Goal: Information Seeking & Learning: Learn about a topic

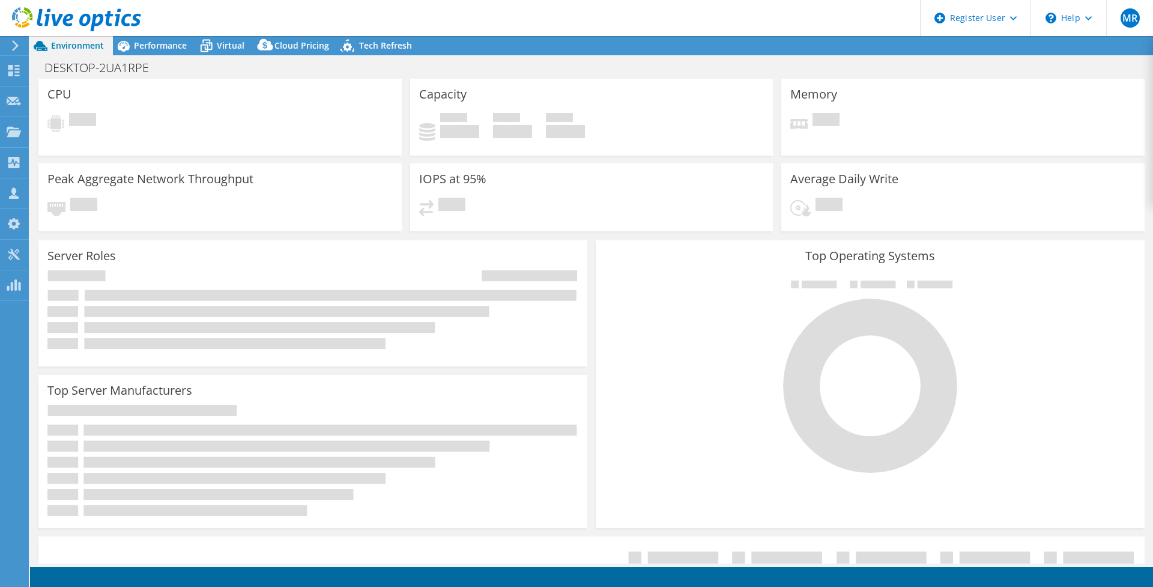
select select "EUFrankfurt"
select select "USD"
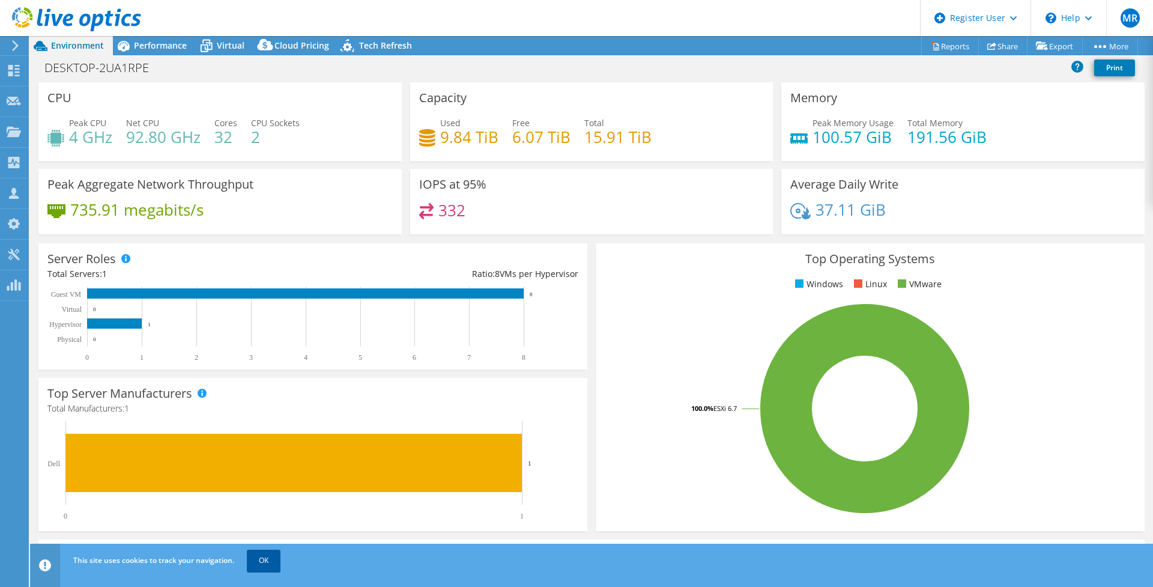
drag, startPoint x: 263, startPoint y: 567, endPoint x: 267, endPoint y: 560, distance: 8.1
click at [264, 567] on link "OK" at bounding box center [264, 560] width 34 height 22
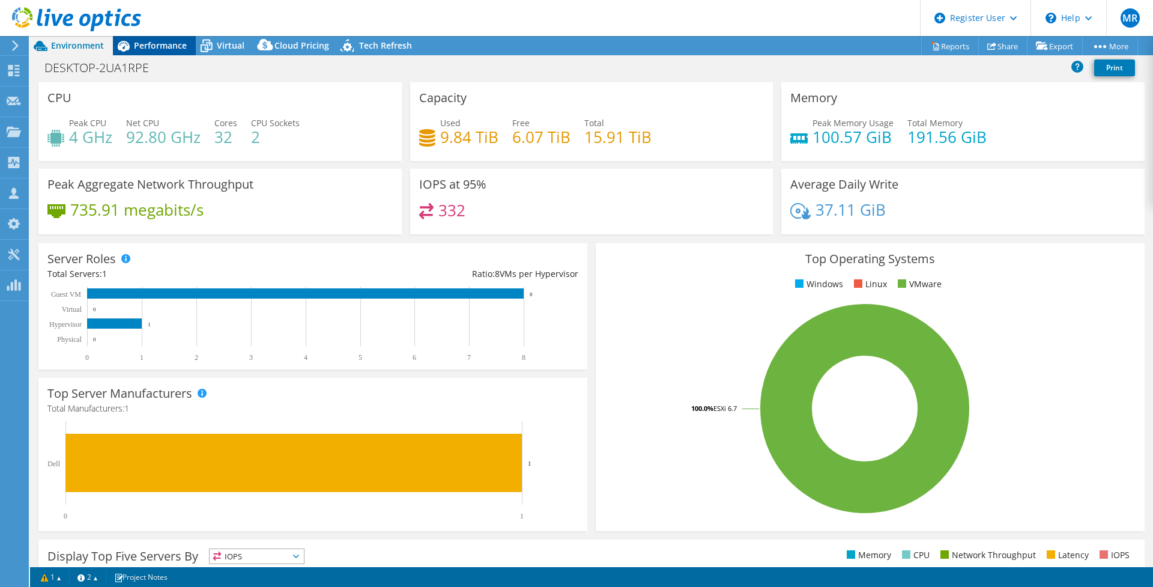
click at [151, 46] on span "Performance" at bounding box center [160, 45] width 53 height 11
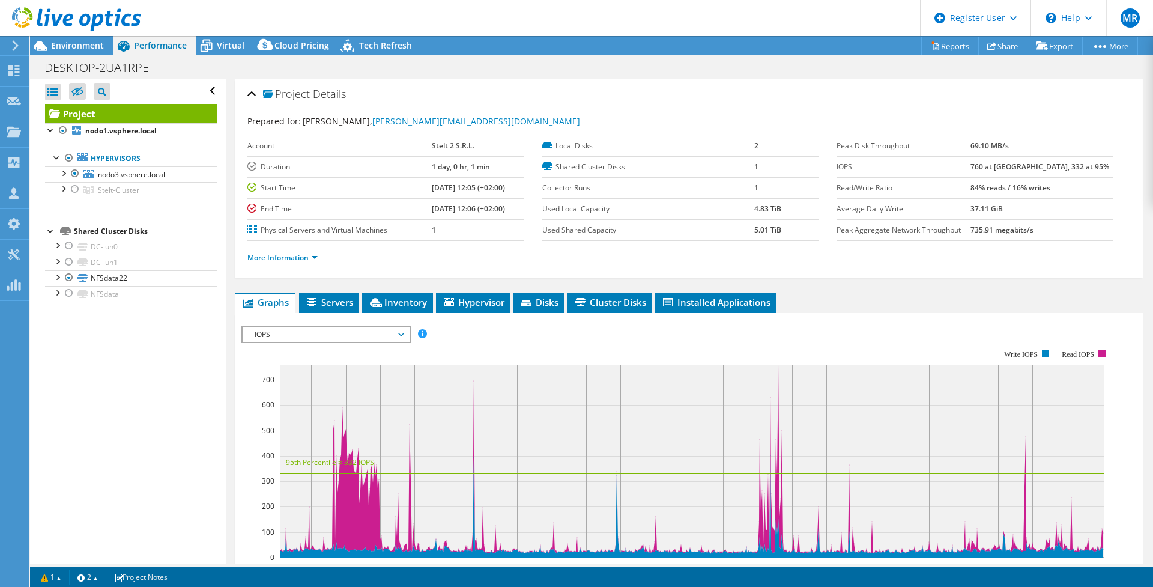
scroll to position [200, 0]
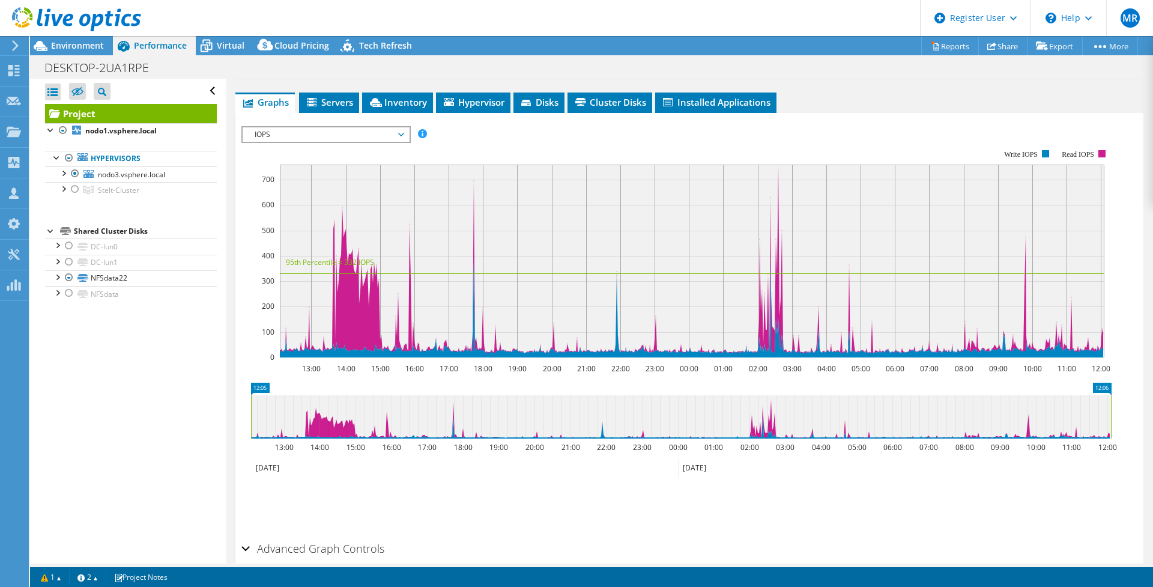
click at [329, 134] on span "IOPS" at bounding box center [326, 134] width 154 height 14
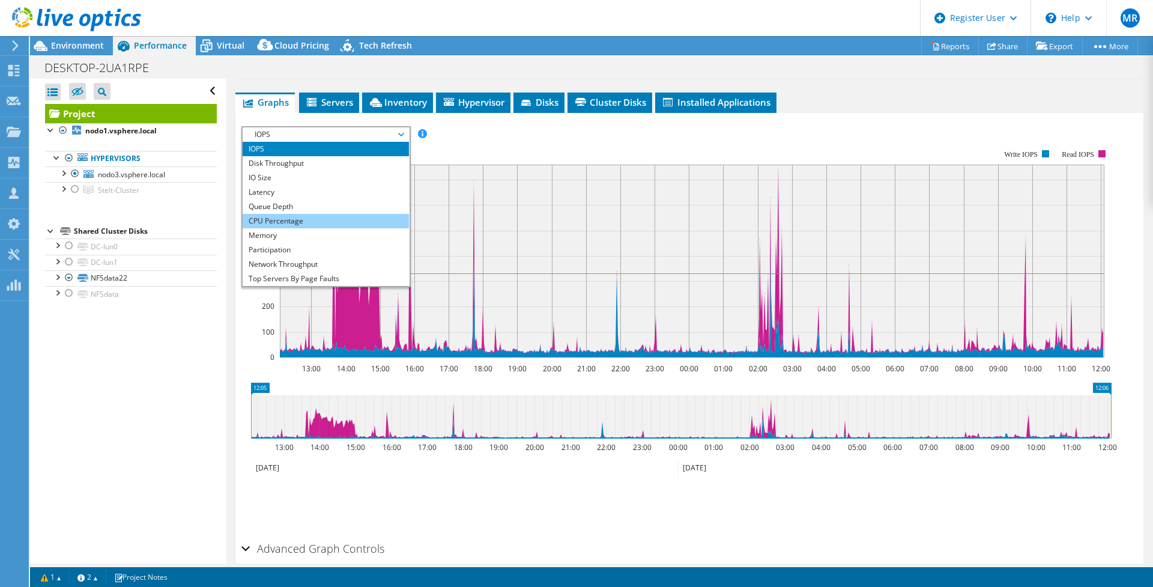
click at [312, 219] on li "CPU Percentage" at bounding box center [326, 221] width 166 height 14
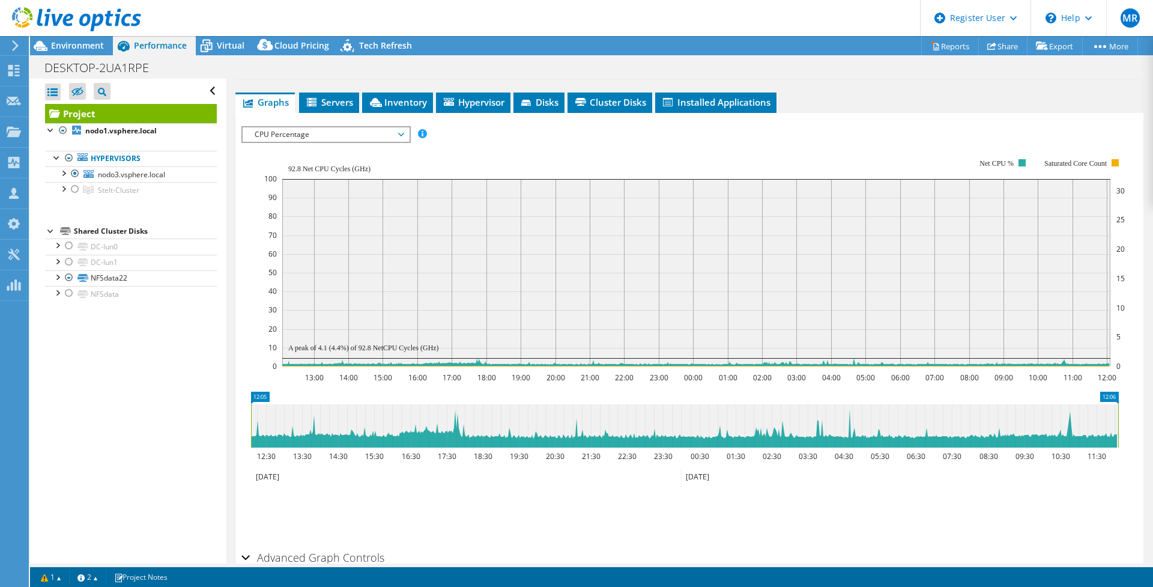
click at [313, 128] on span "CPU Percentage" at bounding box center [326, 134] width 154 height 14
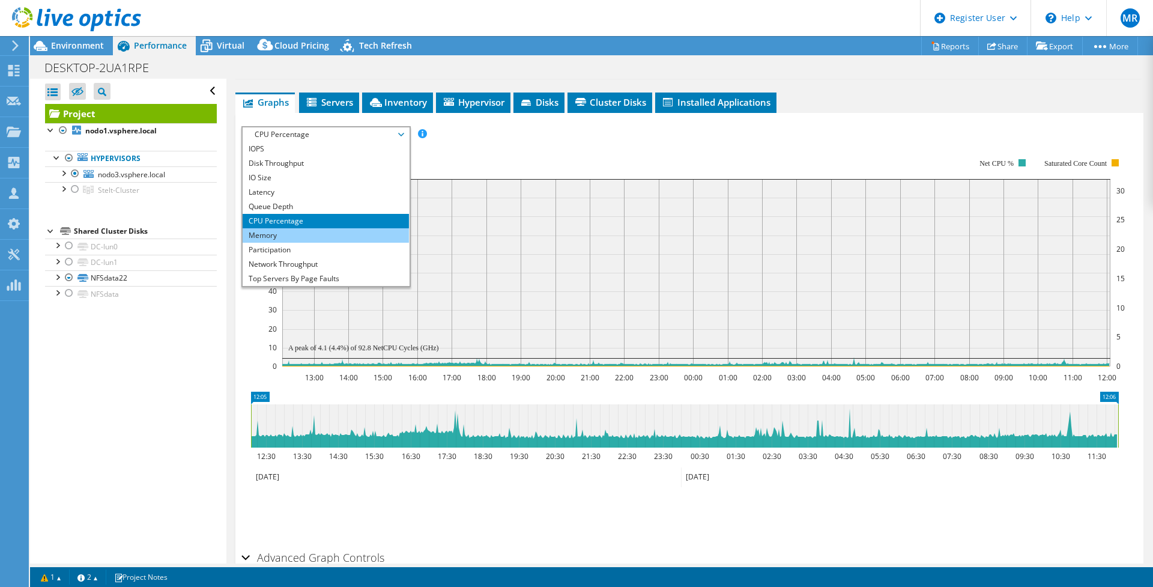
click at [298, 231] on li "Memory" at bounding box center [326, 235] width 166 height 14
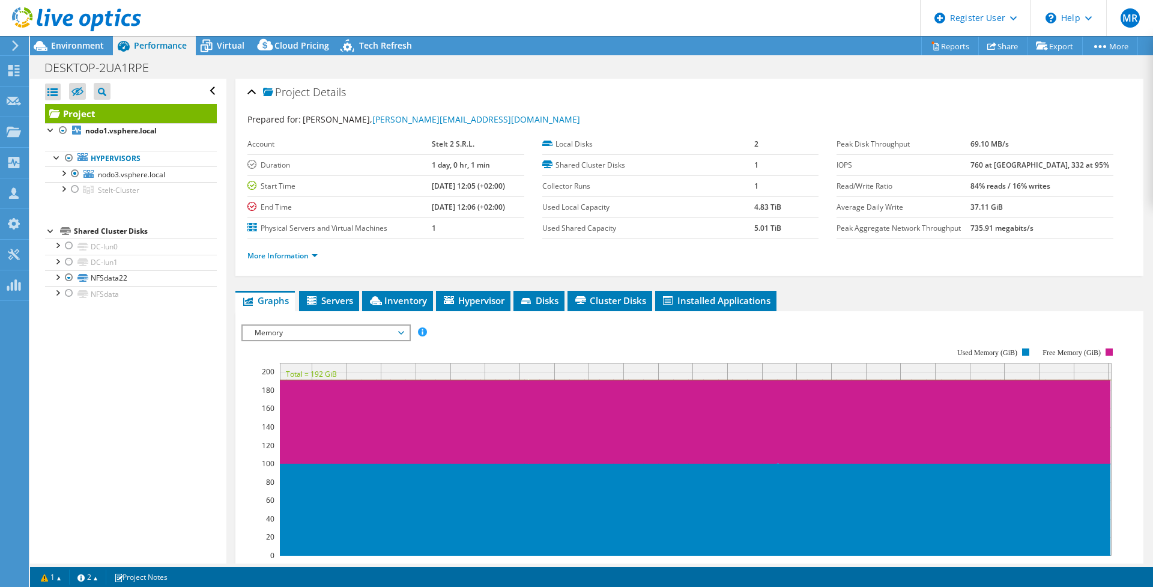
scroll to position [0, 0]
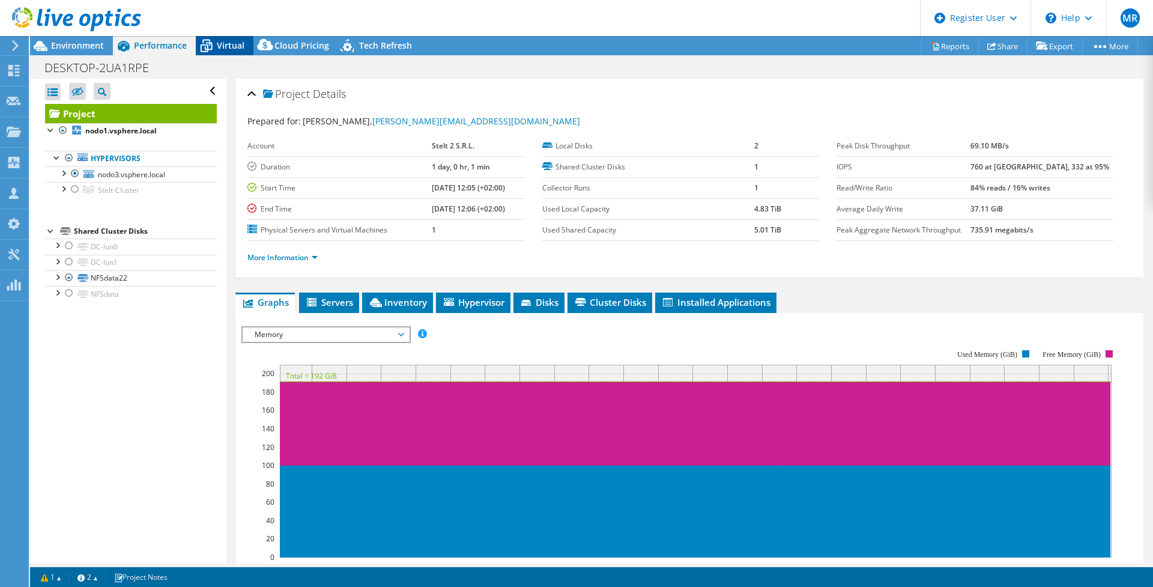
click at [216, 44] on icon at bounding box center [206, 45] width 21 height 21
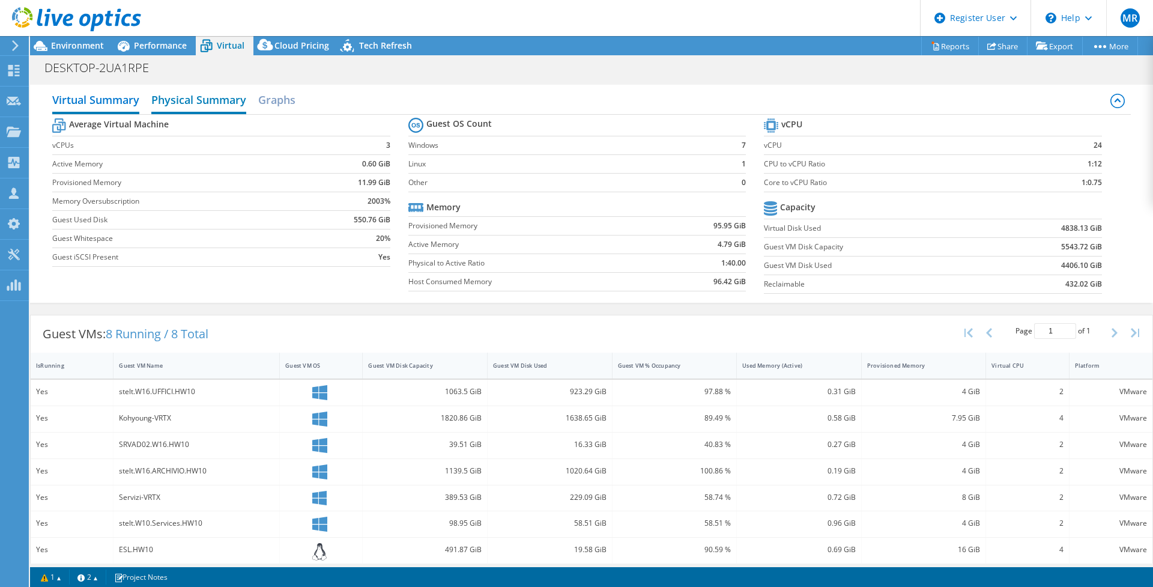
click at [192, 97] on h2 "Physical Summary" at bounding box center [198, 101] width 95 height 26
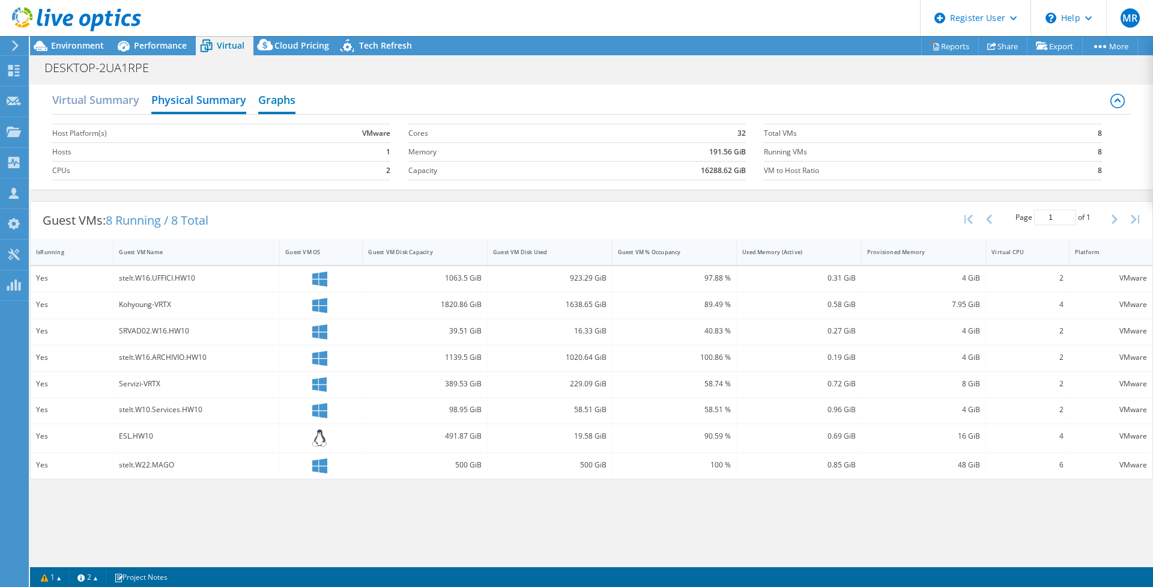
click at [280, 99] on h2 "Graphs" at bounding box center [276, 101] width 37 height 26
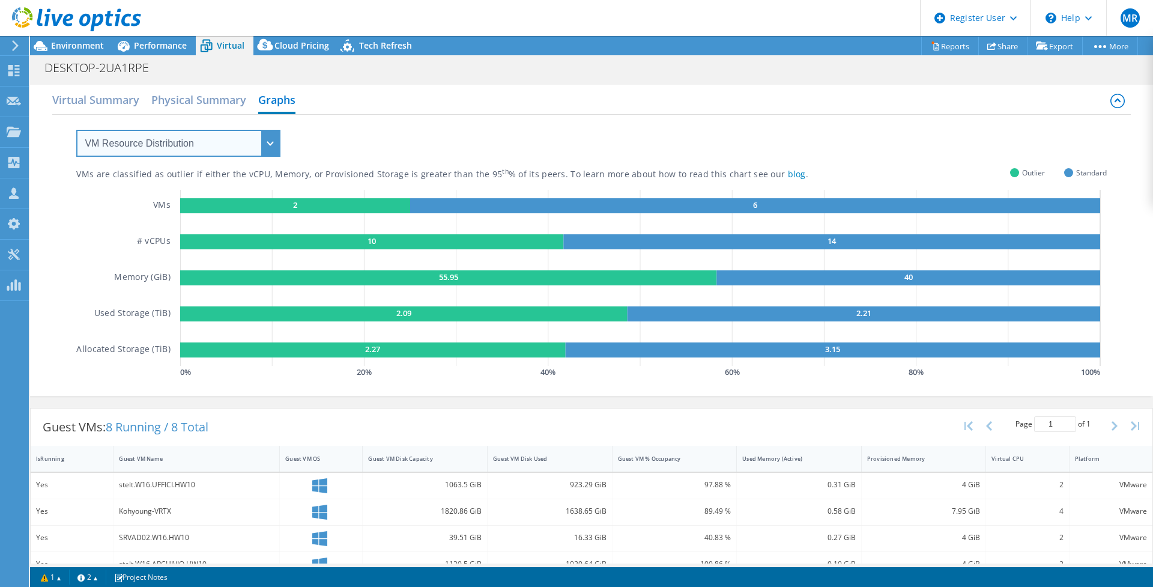
click at [205, 155] on select "VM Resource Distribution Provisioning Contrast Over Provisioning" at bounding box center [178, 143] width 204 height 27
click at [76, 130] on select "VM Resource Distribution Provisioning Contrast Over Provisioning" at bounding box center [178, 143] width 204 height 27
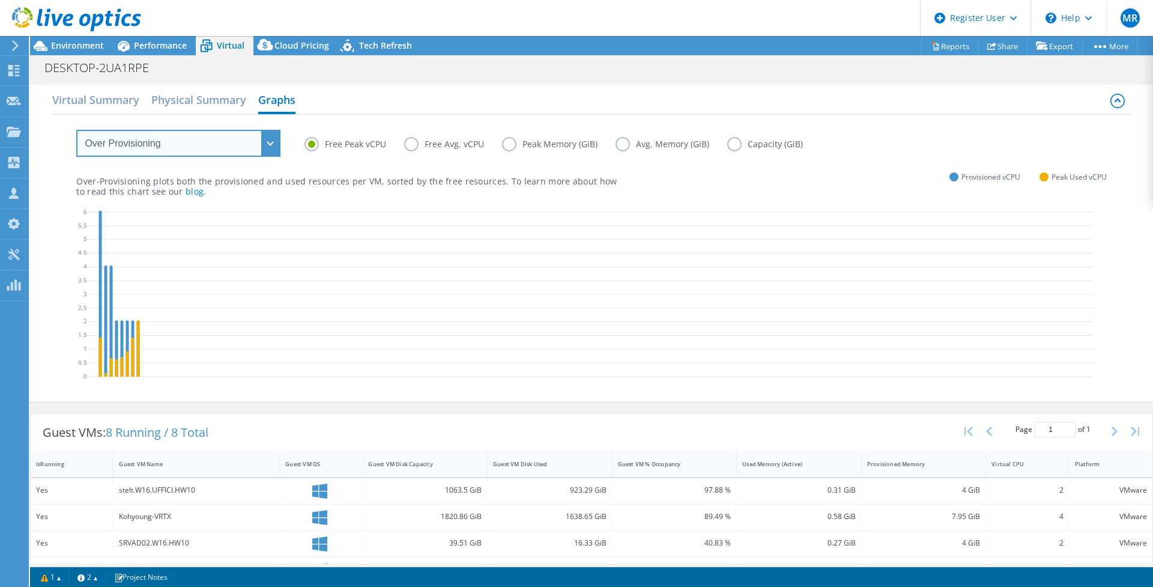
click at [277, 144] on select "VM Resource Distribution Provisioning Contrast Over Provisioning" at bounding box center [178, 143] width 204 height 27
select select "Provisioning Contrast"
click at [76, 130] on select "VM Resource Distribution Provisioning Contrast Over Provisioning" at bounding box center [178, 143] width 204 height 27
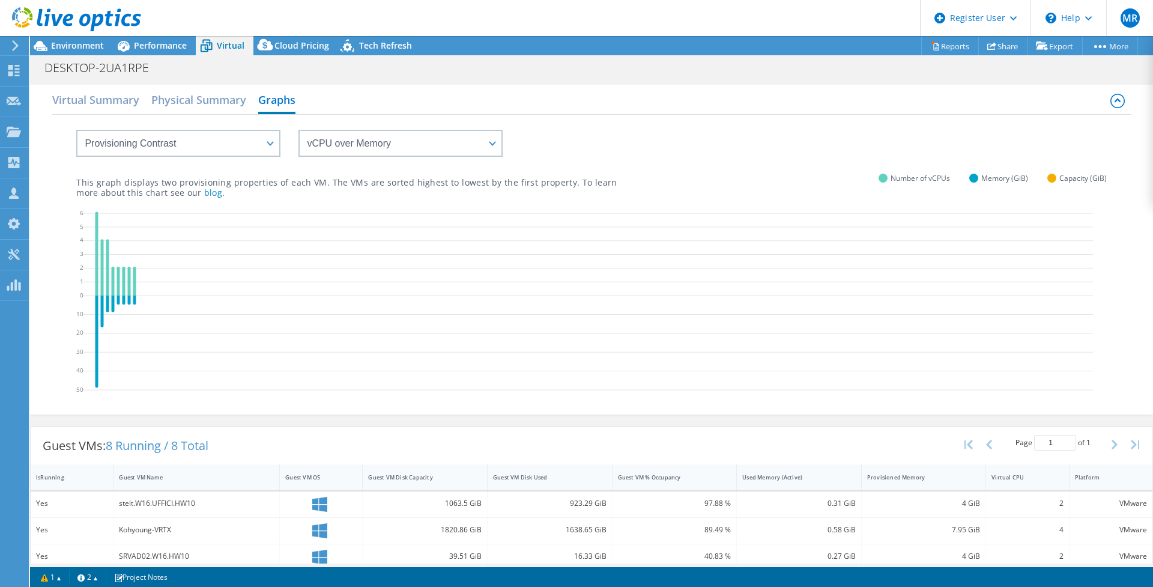
click at [284, 140] on div "vCPU over Memory vCPU over Capacity Memory over vCPU Memory over Capacity Capac…" at bounding box center [591, 136] width 1030 height 42
click at [361, 154] on select "vCPU over Memory vCPU over Capacity Memory over vCPU Memory over Capacity Capac…" at bounding box center [400, 143] width 204 height 27
select select "vCPU over Capacity"
click at [298, 130] on select "vCPU over Memory vCPU over Capacity Memory over vCPU Memory over Capacity Capac…" at bounding box center [400, 143] width 204 height 27
click at [83, 39] on div at bounding box center [70, 20] width 141 height 40
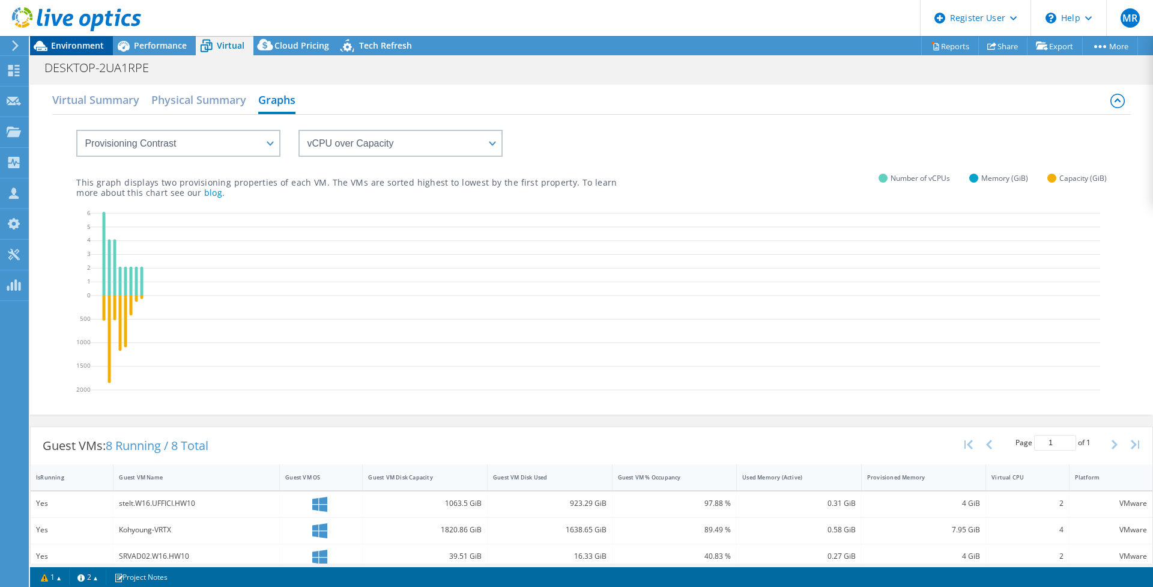
click at [85, 49] on span "Environment" at bounding box center [77, 45] width 53 height 11
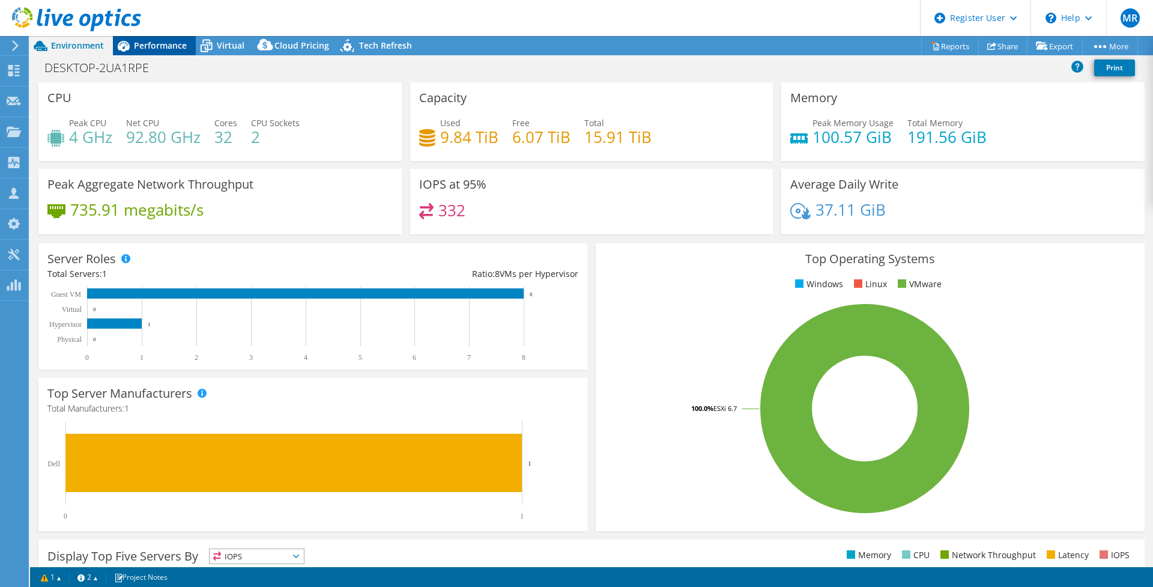
click at [150, 37] on div "Performance" at bounding box center [154, 45] width 83 height 19
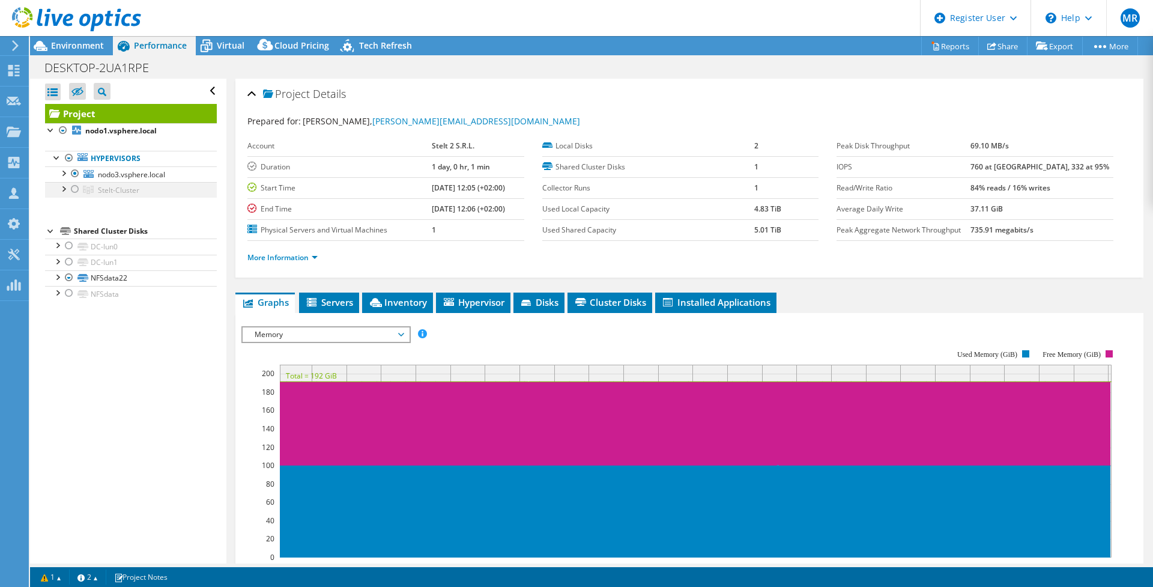
click at [71, 190] on div at bounding box center [75, 189] width 12 height 14
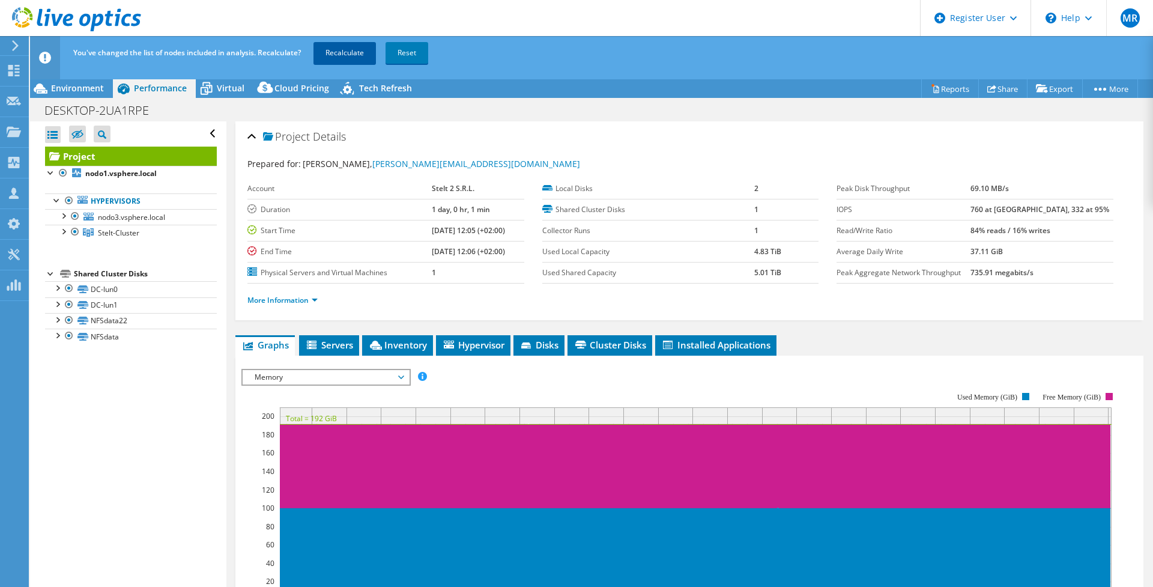
click at [342, 49] on link "Recalculate" at bounding box center [344, 53] width 62 height 22
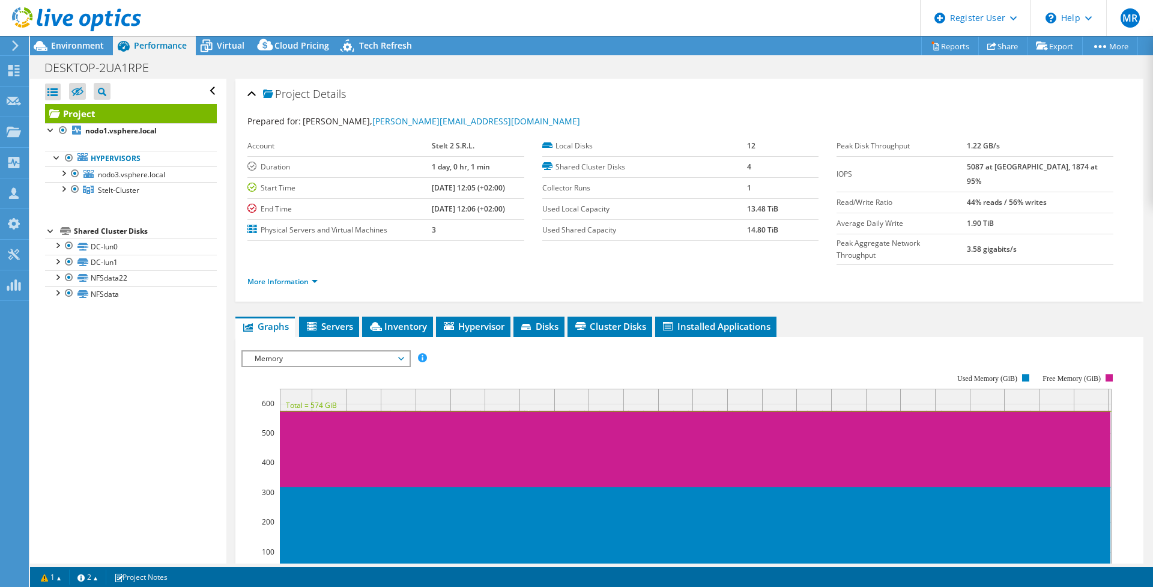
scroll to position [200, 0]
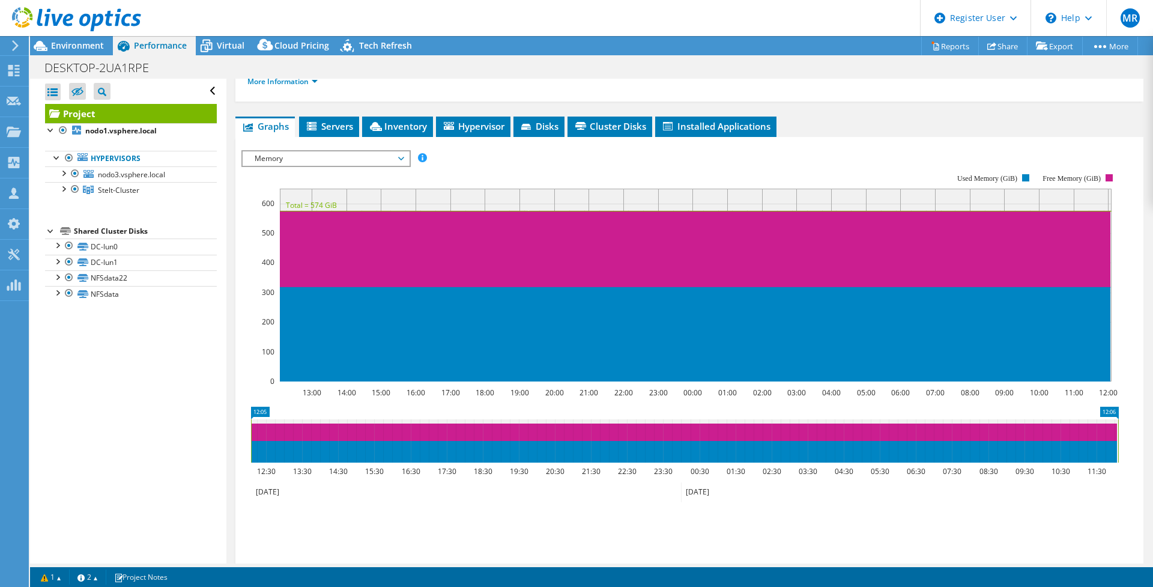
click at [373, 151] on span "Memory" at bounding box center [326, 158] width 154 height 14
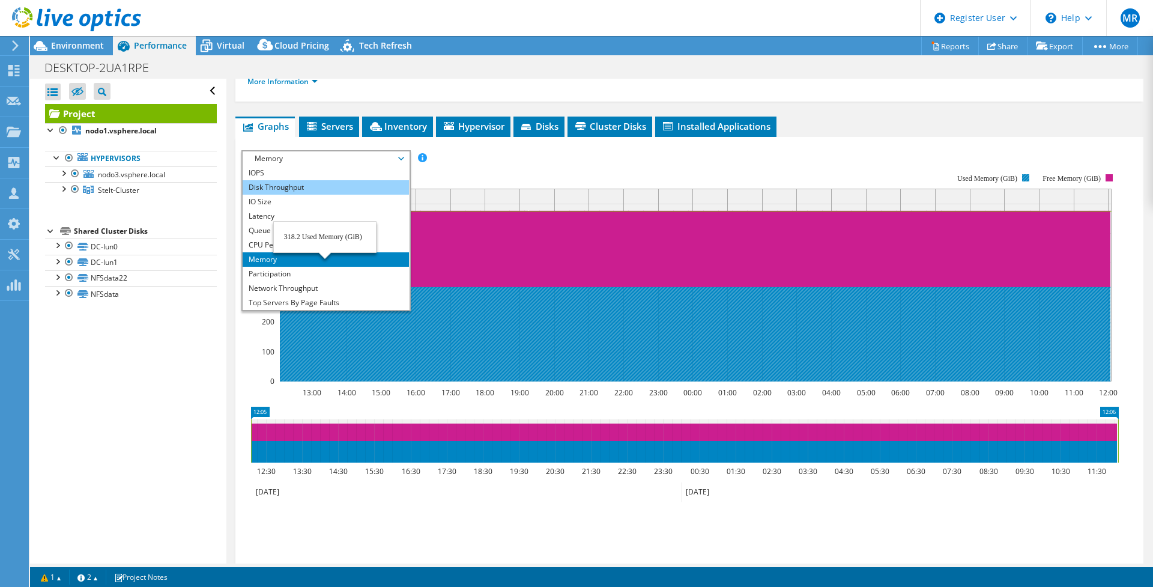
click at [287, 180] on li "Disk Throughput" at bounding box center [326, 187] width 166 height 14
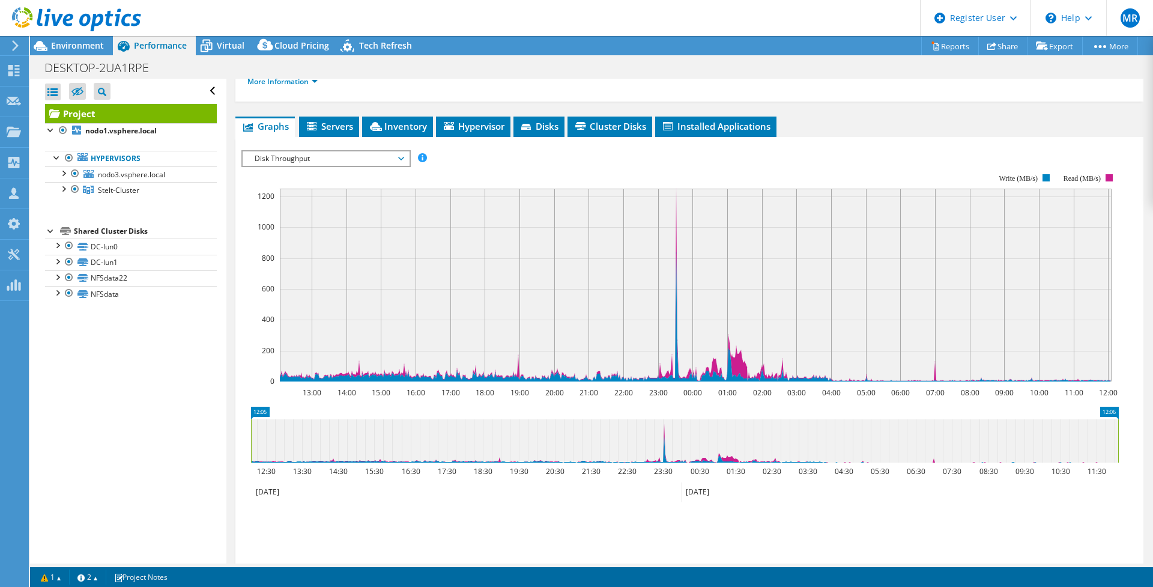
click at [283, 151] on span "Disk Throughput" at bounding box center [326, 158] width 154 height 14
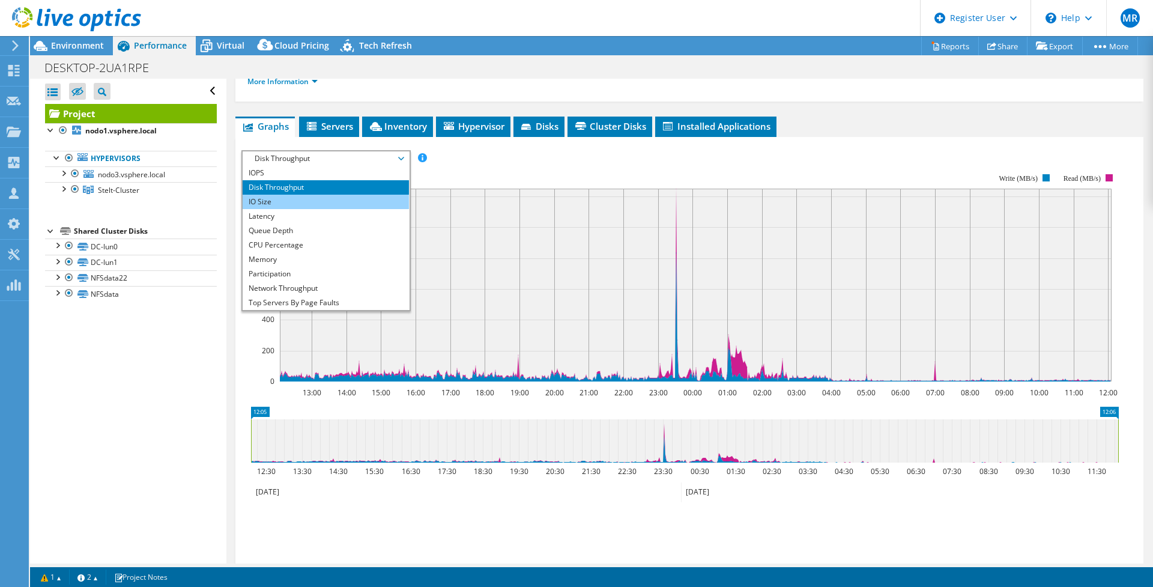
click at [299, 195] on li "IO Size" at bounding box center [326, 202] width 166 height 14
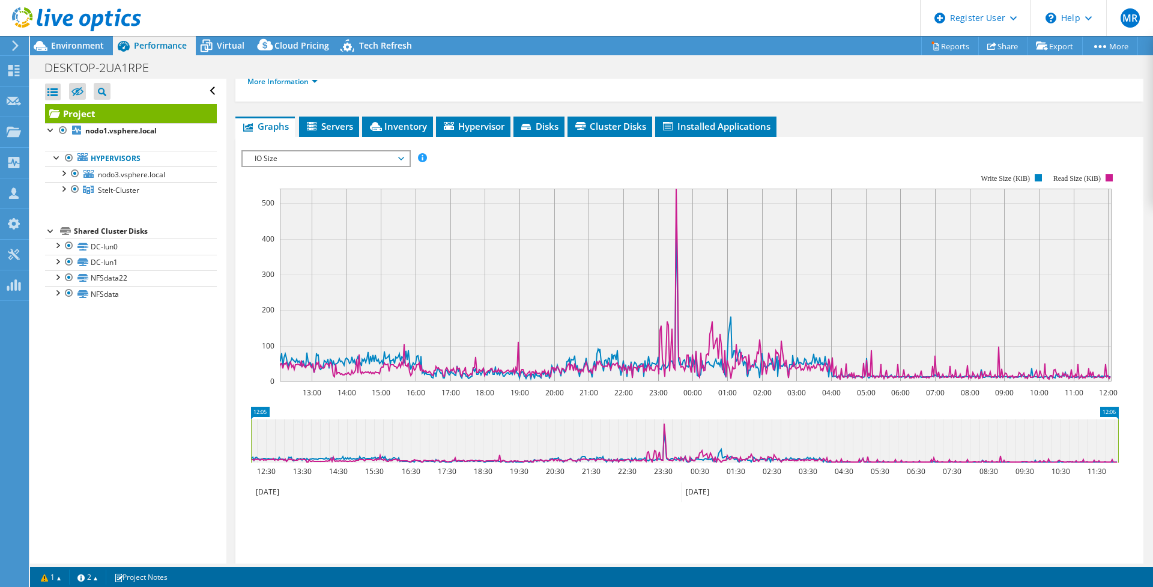
click at [303, 151] on span "IO Size" at bounding box center [326, 158] width 154 height 14
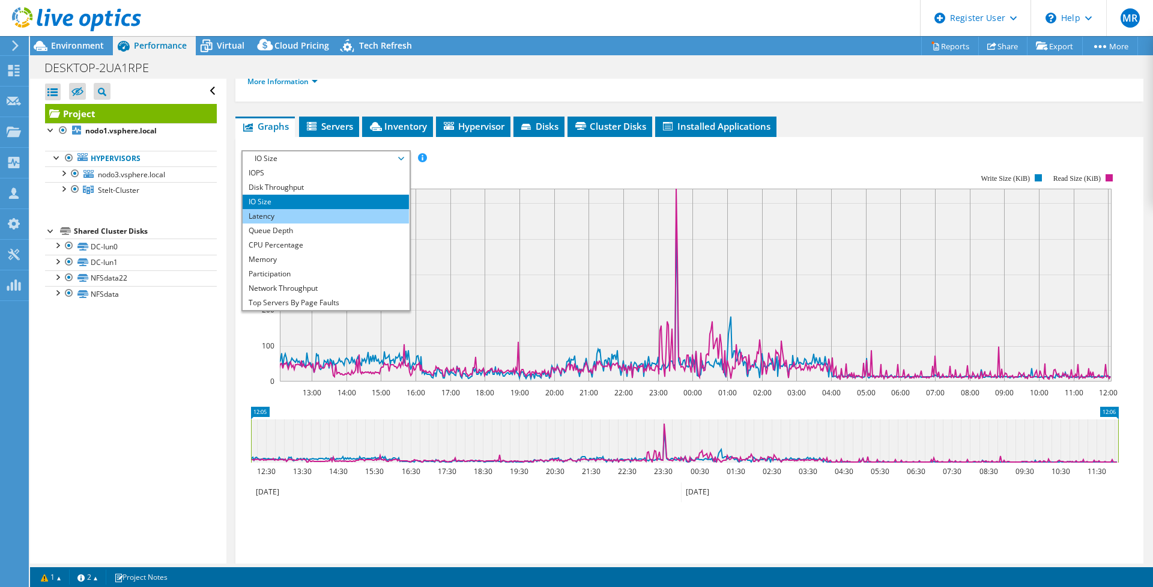
click at [279, 209] on li "Latency" at bounding box center [326, 216] width 166 height 14
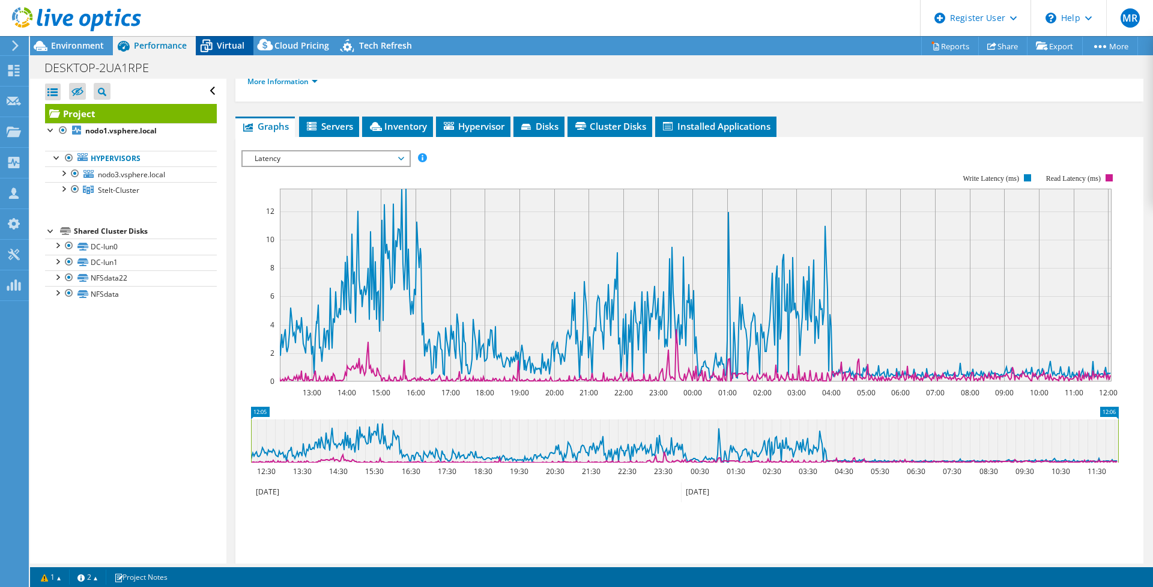
click at [211, 41] on icon at bounding box center [206, 45] width 21 height 21
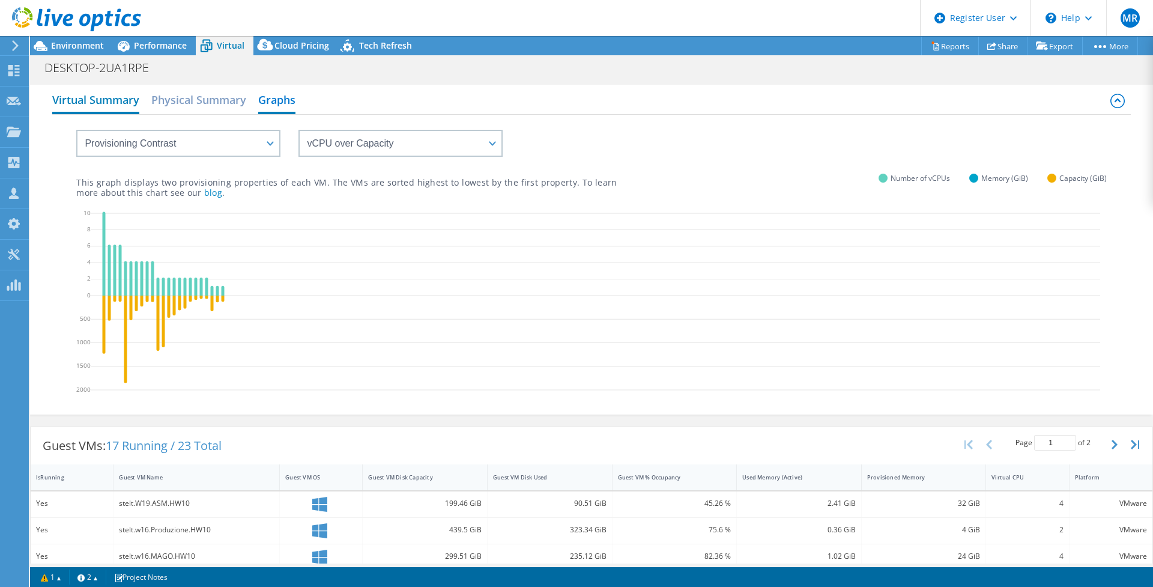
click at [98, 92] on h2 "Virtual Summary" at bounding box center [95, 101] width 87 height 26
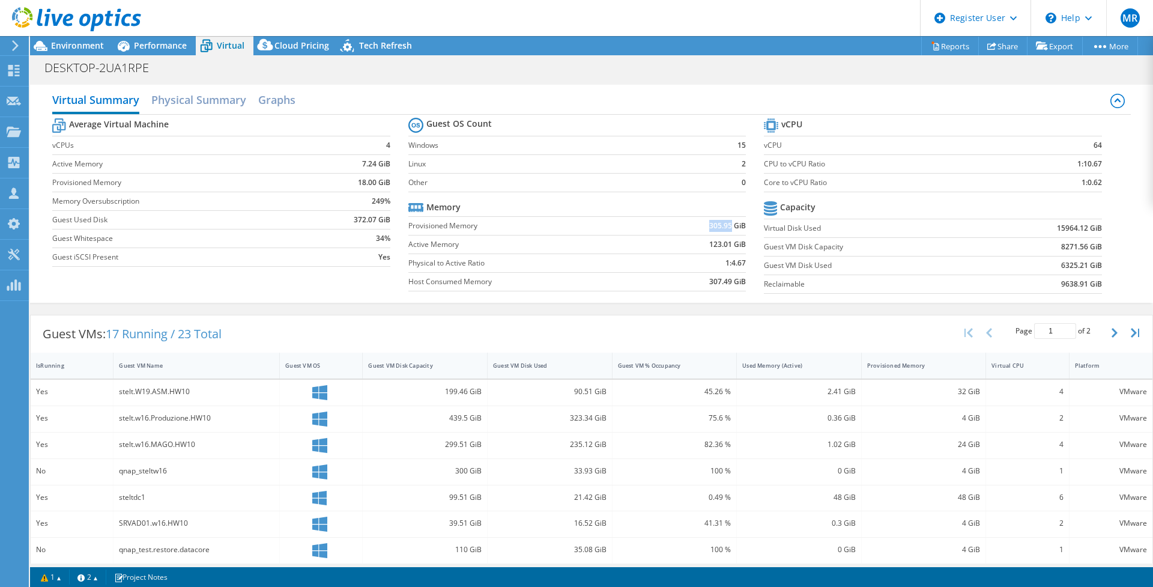
drag, startPoint x: 726, startPoint y: 225, endPoint x: 704, endPoint y: 225, distance: 22.2
click at [709, 225] on b "305.95 GiB" at bounding box center [727, 226] width 37 height 12
drag, startPoint x: 697, startPoint y: 249, endPoint x: 722, endPoint y: 250, distance: 25.2
click at [722, 250] on td "123.01 GiB" at bounding box center [697, 244] width 98 height 19
drag, startPoint x: 722, startPoint y: 250, endPoint x: 675, endPoint y: 243, distance: 47.4
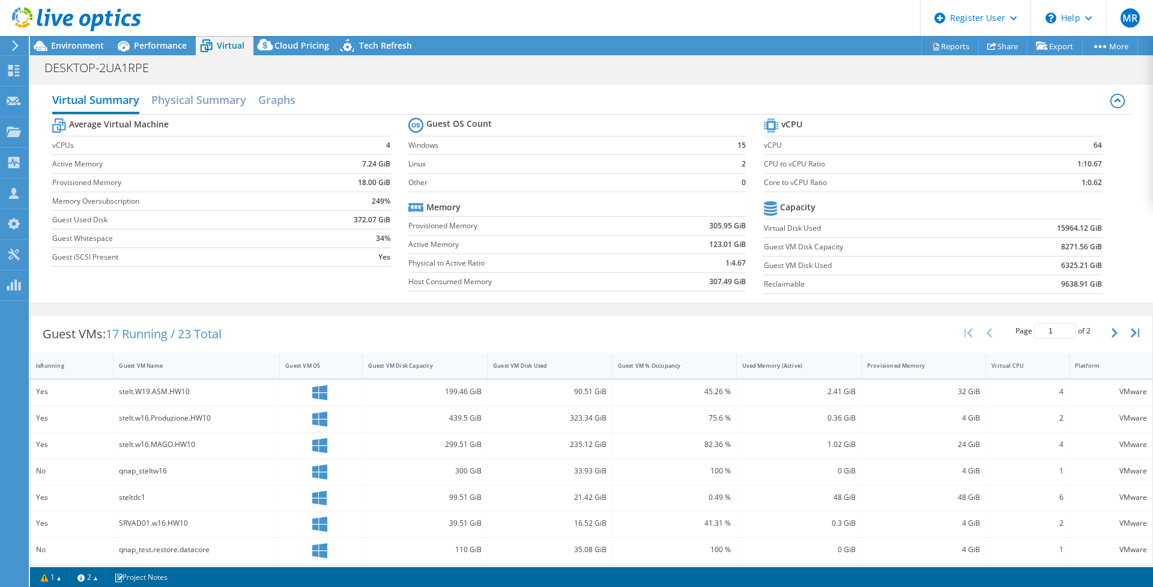
click at [675, 243] on td "123.01 GiB" at bounding box center [697, 244] width 98 height 19
drag, startPoint x: 423, startPoint y: 241, endPoint x: 720, endPoint y: 243, distance: 297.2
click at [720, 243] on tr "Active Memory 123.01 GiB" at bounding box center [576, 244] width 337 height 19
drag, startPoint x: 720, startPoint y: 243, endPoint x: 685, endPoint y: 245, distance: 34.9
click at [685, 245] on td "123.01 GiB" at bounding box center [697, 244] width 98 height 19
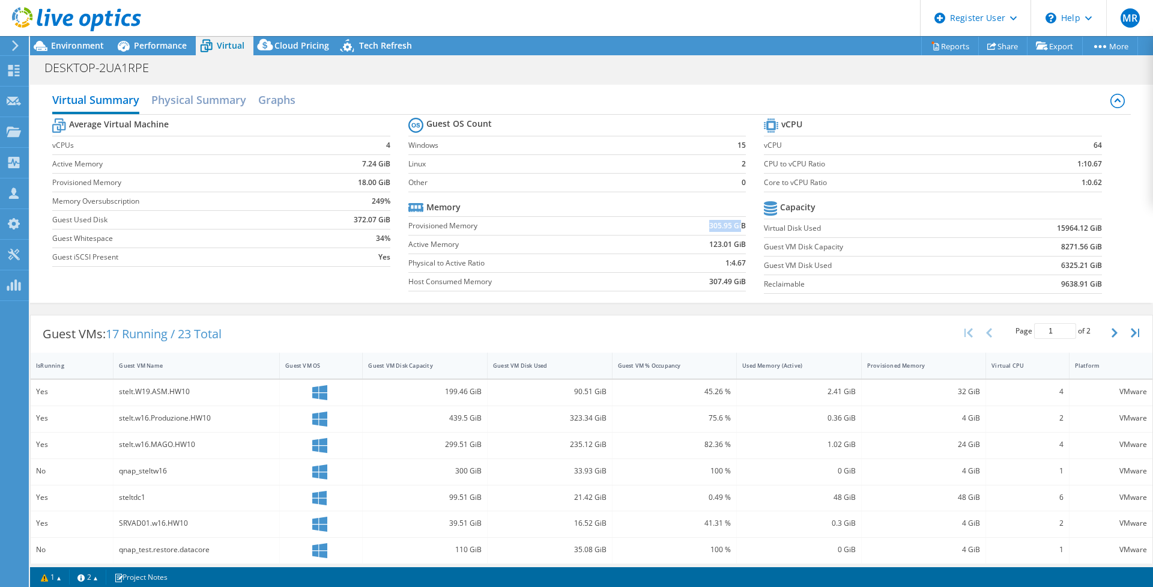
drag, startPoint x: 699, startPoint y: 226, endPoint x: 735, endPoint y: 225, distance: 36.0
click at [735, 225] on td "305.95 GiB" at bounding box center [697, 225] width 98 height 19
click at [514, 306] on div "Virtual Summary Physical Summary Graphs Average Virtual Machine vCPUs 4 Active …" at bounding box center [591, 194] width 1123 height 230
click at [390, 150] on section "Average Virtual Machine vCPUs 4 Active Memory 7.24 GiB Provisioned Memory 18.00…" at bounding box center [229, 193] width 355 height 157
click at [362, 147] on td "4" at bounding box center [349, 145] width 81 height 19
